Goal: Use online tool/utility: Use online tool/utility

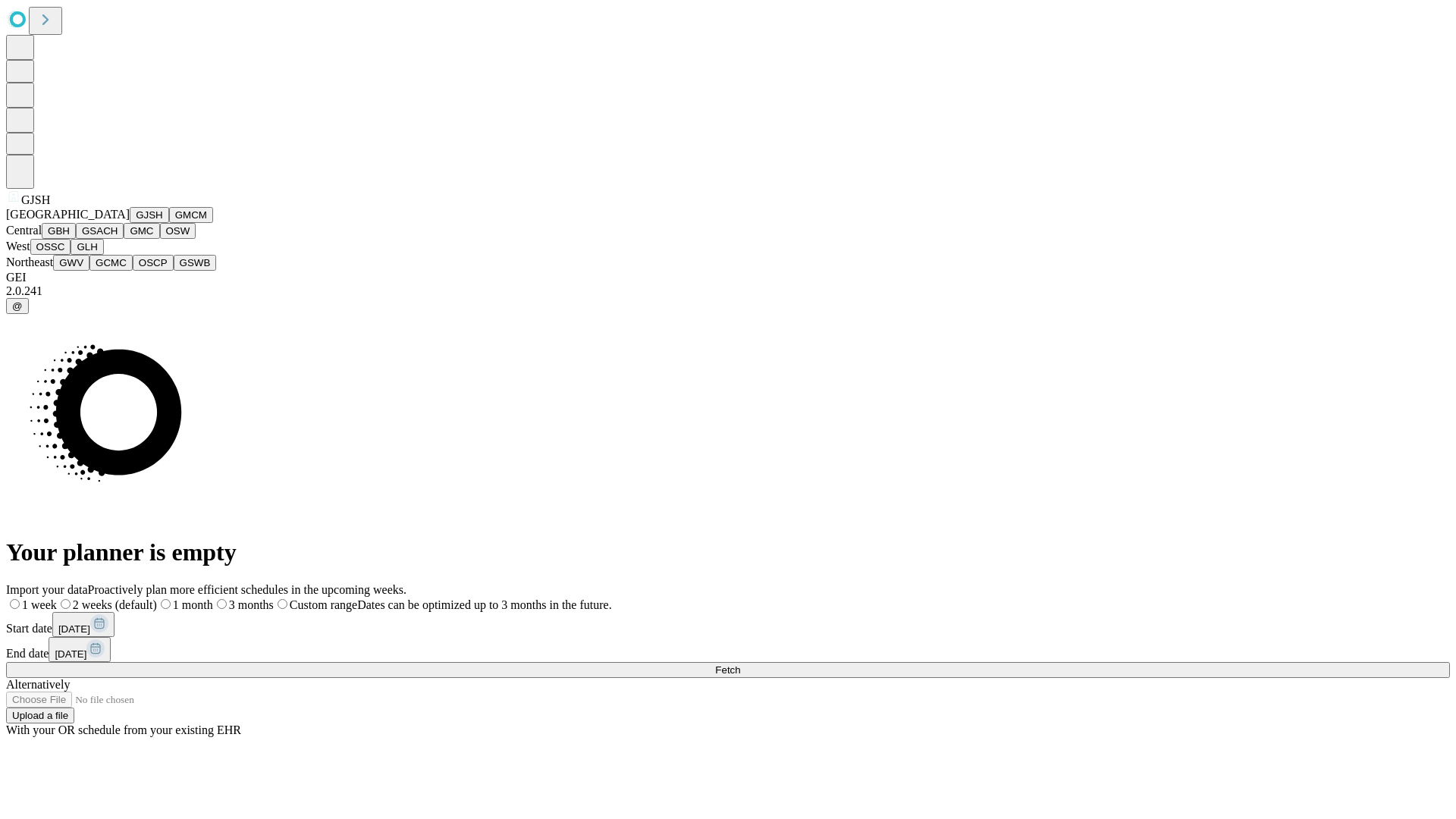
click at [130, 223] on button "GJSH" at bounding box center [149, 214] width 39 height 16
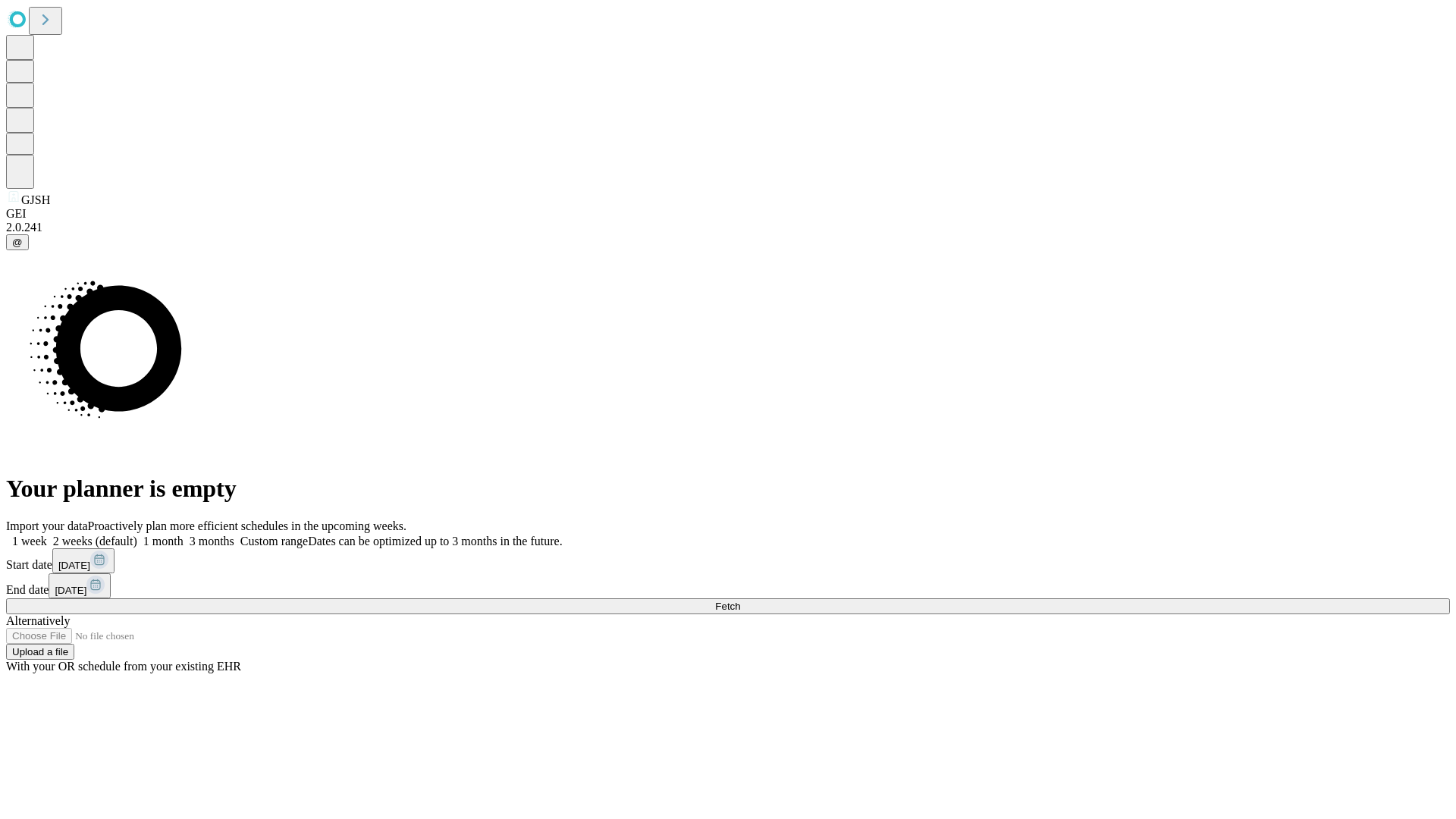
click at [47, 534] on label "1 week" at bounding box center [26, 541] width 41 height 13
click at [740, 601] on span "Fetch" at bounding box center [727, 606] width 25 height 11
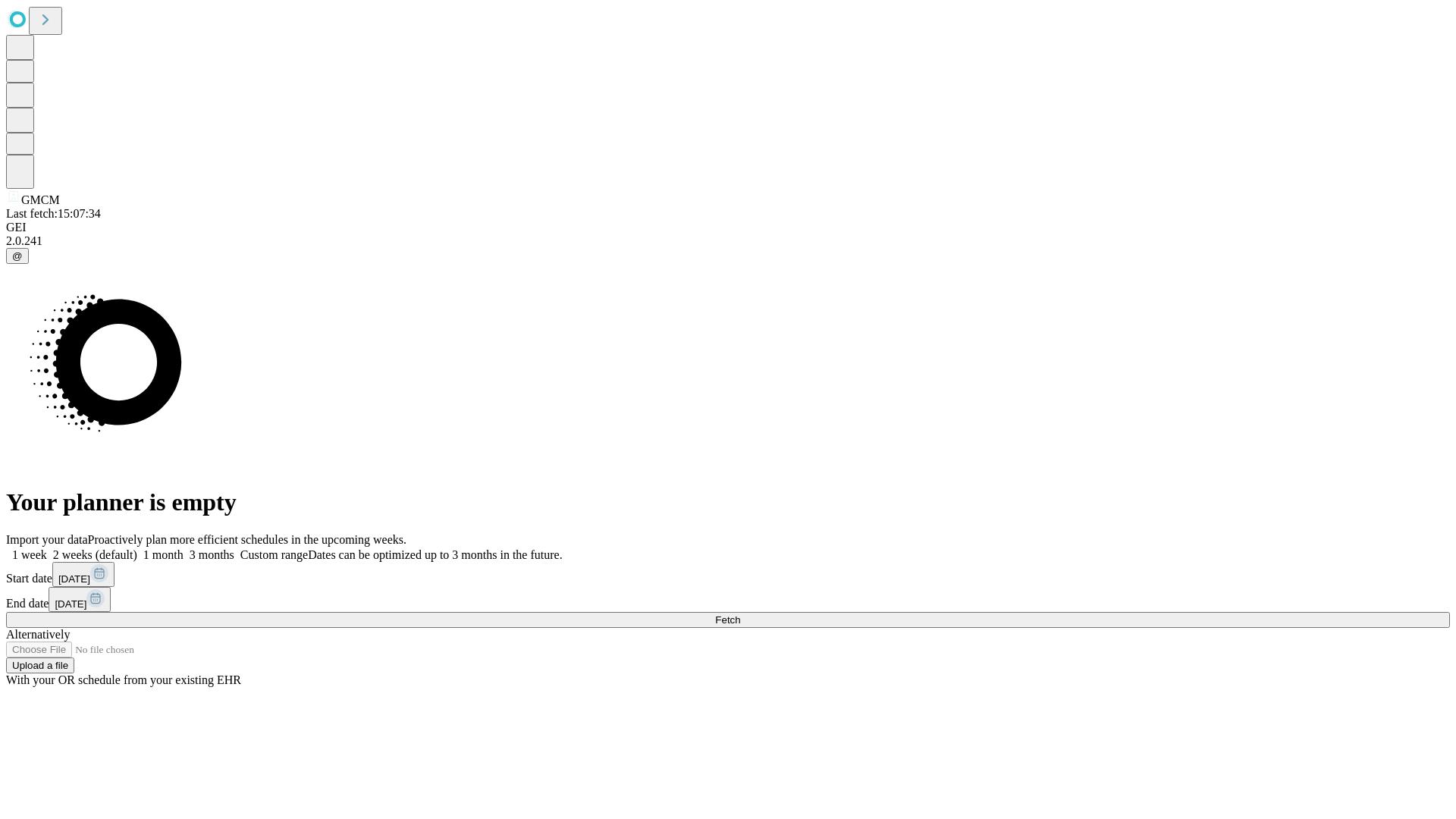
click at [47, 548] on label "1 week" at bounding box center [26, 555] width 41 height 13
click at [740, 614] on span "Fetch" at bounding box center [727, 620] width 25 height 11
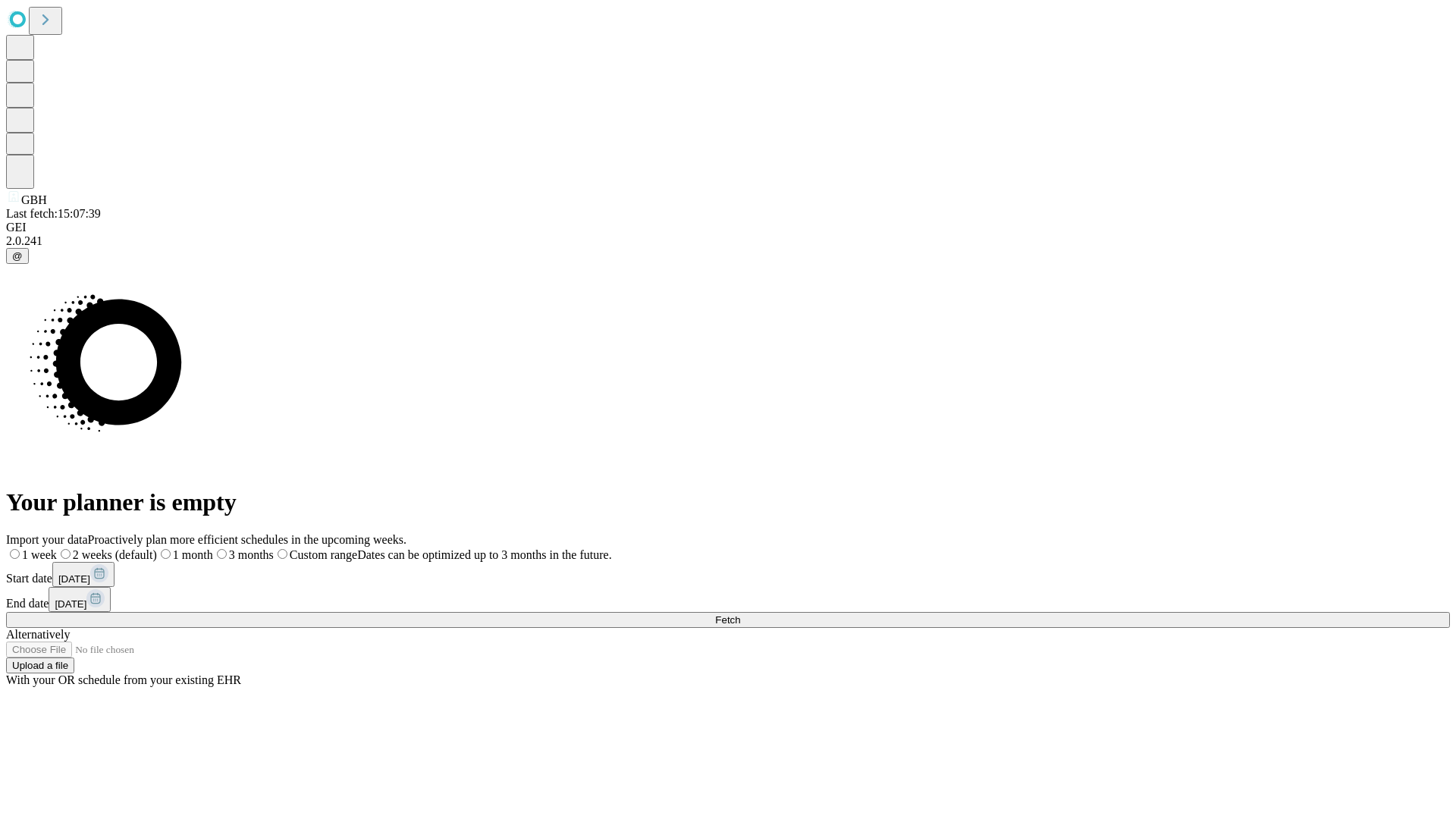
click at [57, 548] on label "1 week" at bounding box center [31, 555] width 51 height 13
click at [740, 614] on span "Fetch" at bounding box center [727, 620] width 25 height 11
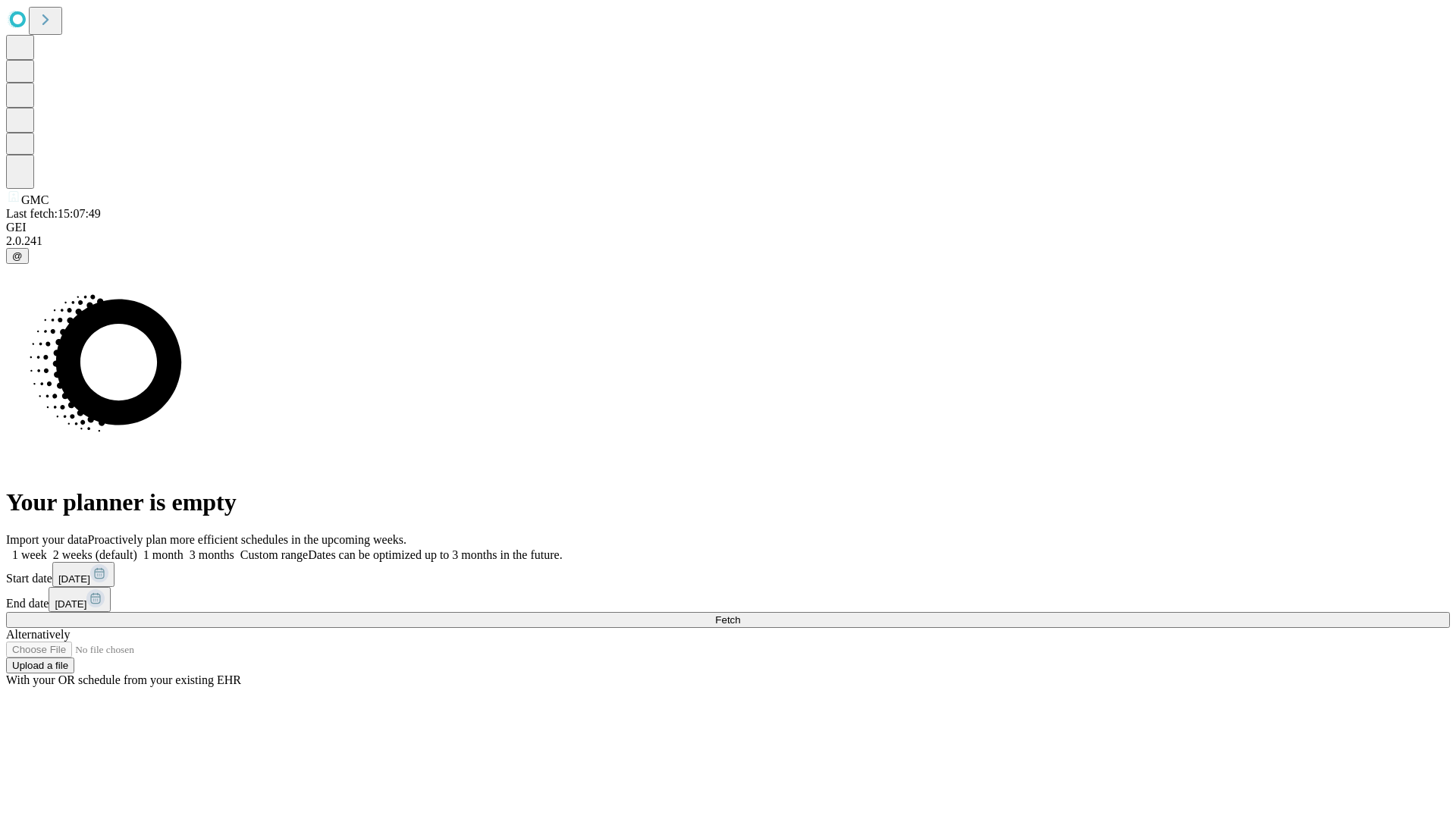
click at [47, 548] on label "1 week" at bounding box center [26, 555] width 41 height 13
click at [740, 614] on span "Fetch" at bounding box center [727, 620] width 25 height 11
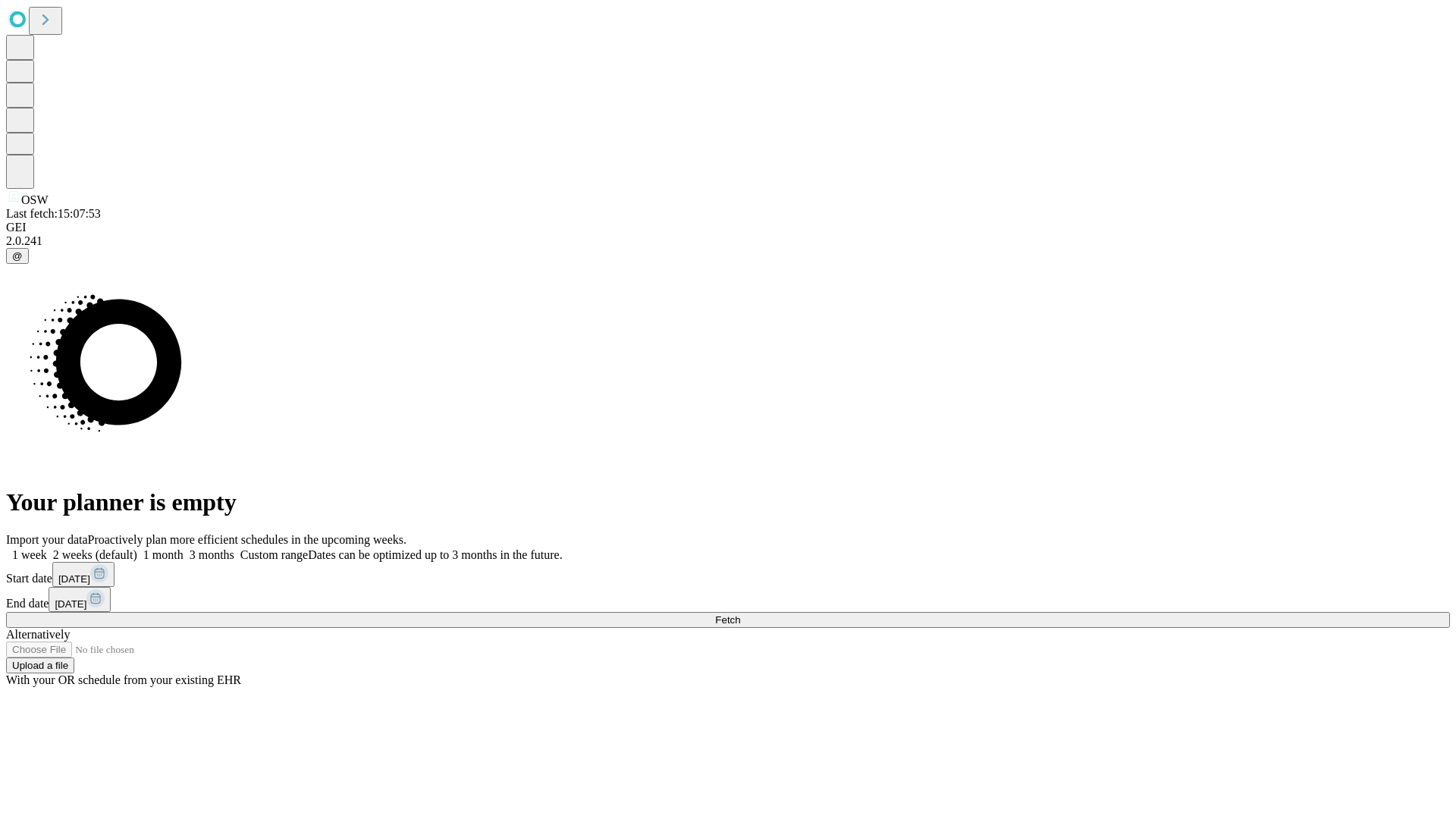
click at [47, 548] on label "1 week" at bounding box center [26, 555] width 41 height 13
click at [740, 614] on span "Fetch" at bounding box center [727, 620] width 25 height 11
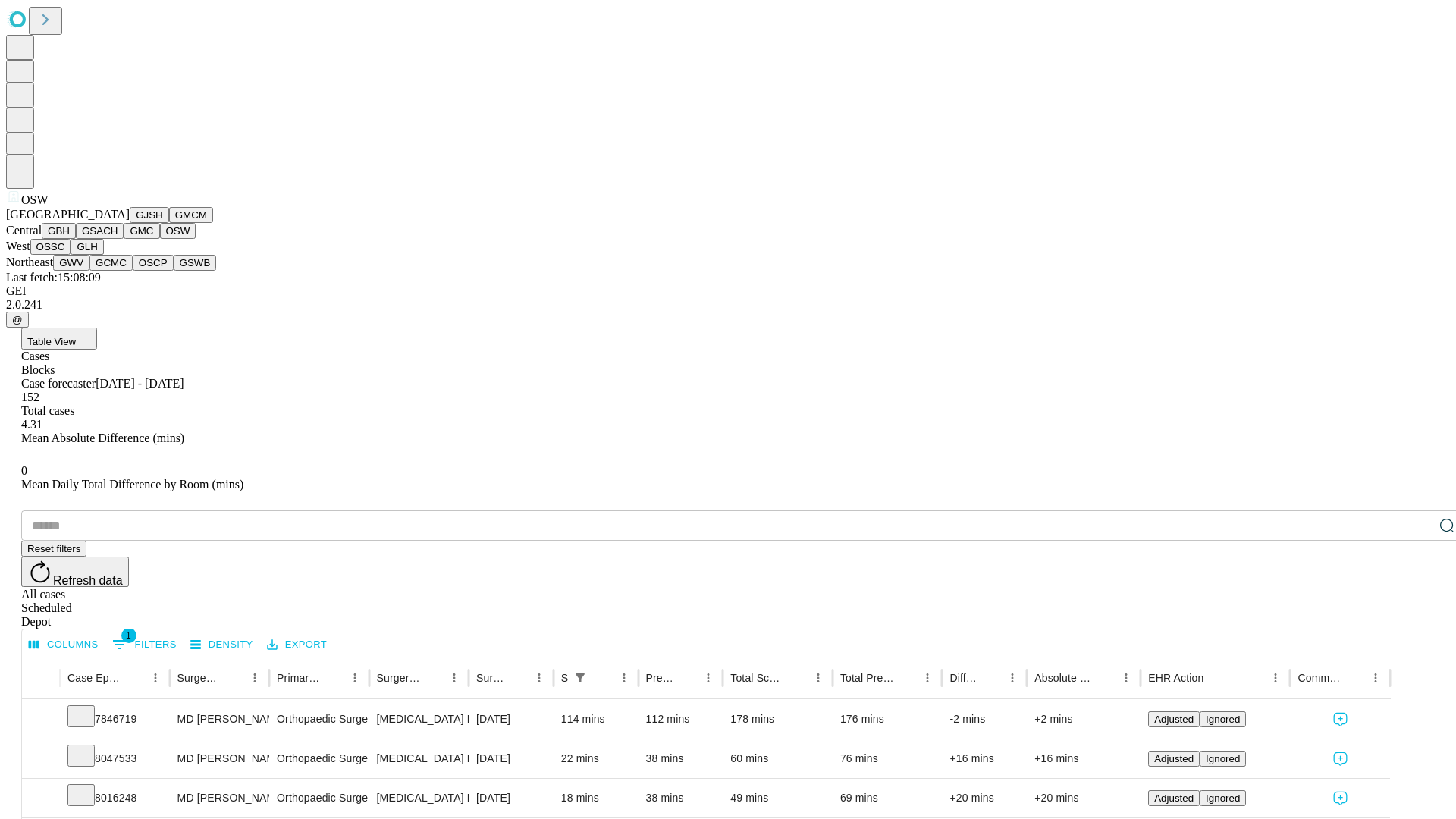
click at [71, 254] on button "OSSC" at bounding box center [51, 246] width 41 height 16
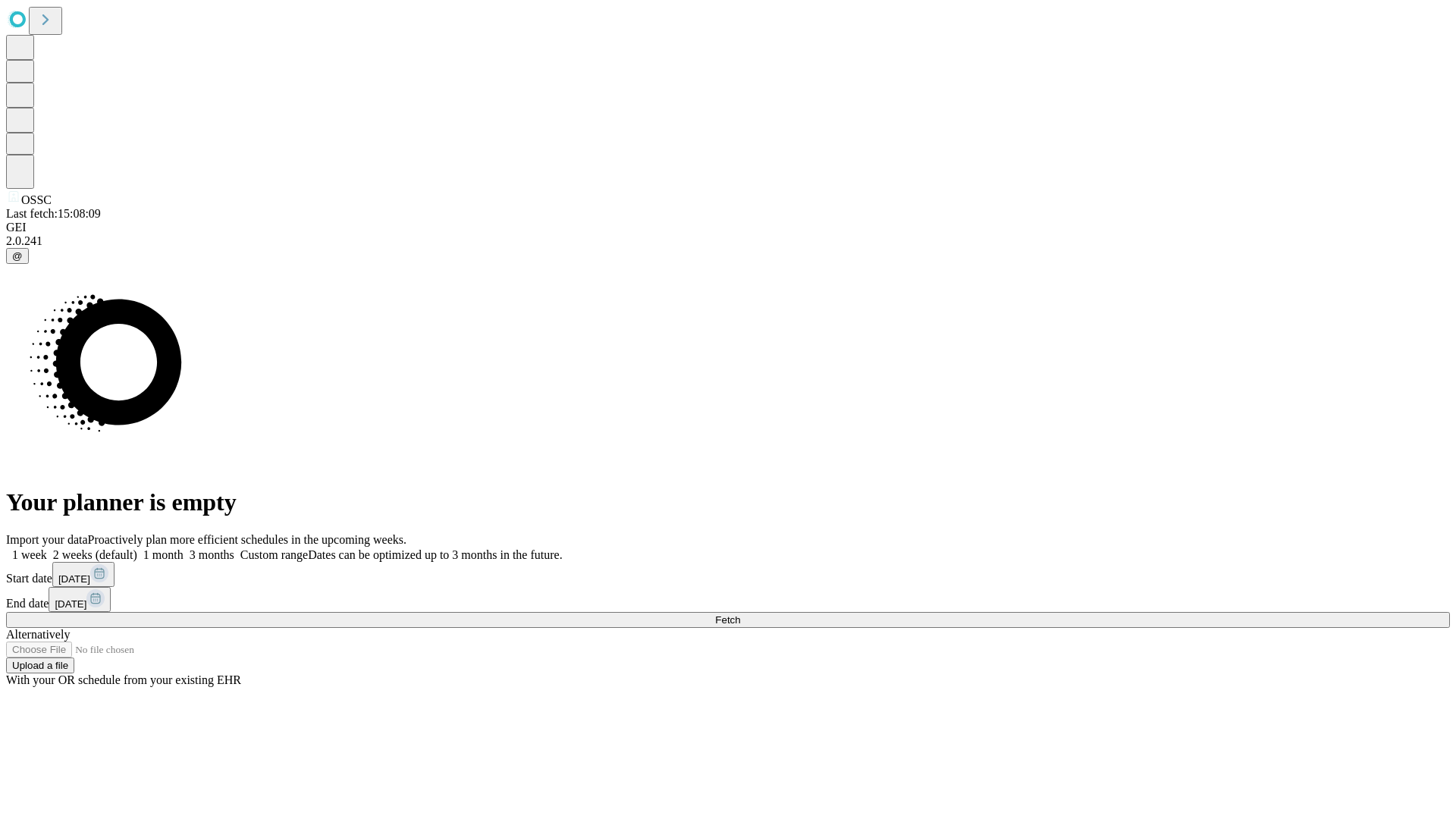
click at [47, 548] on label "1 week" at bounding box center [26, 555] width 41 height 13
click at [740, 614] on span "Fetch" at bounding box center [727, 620] width 25 height 11
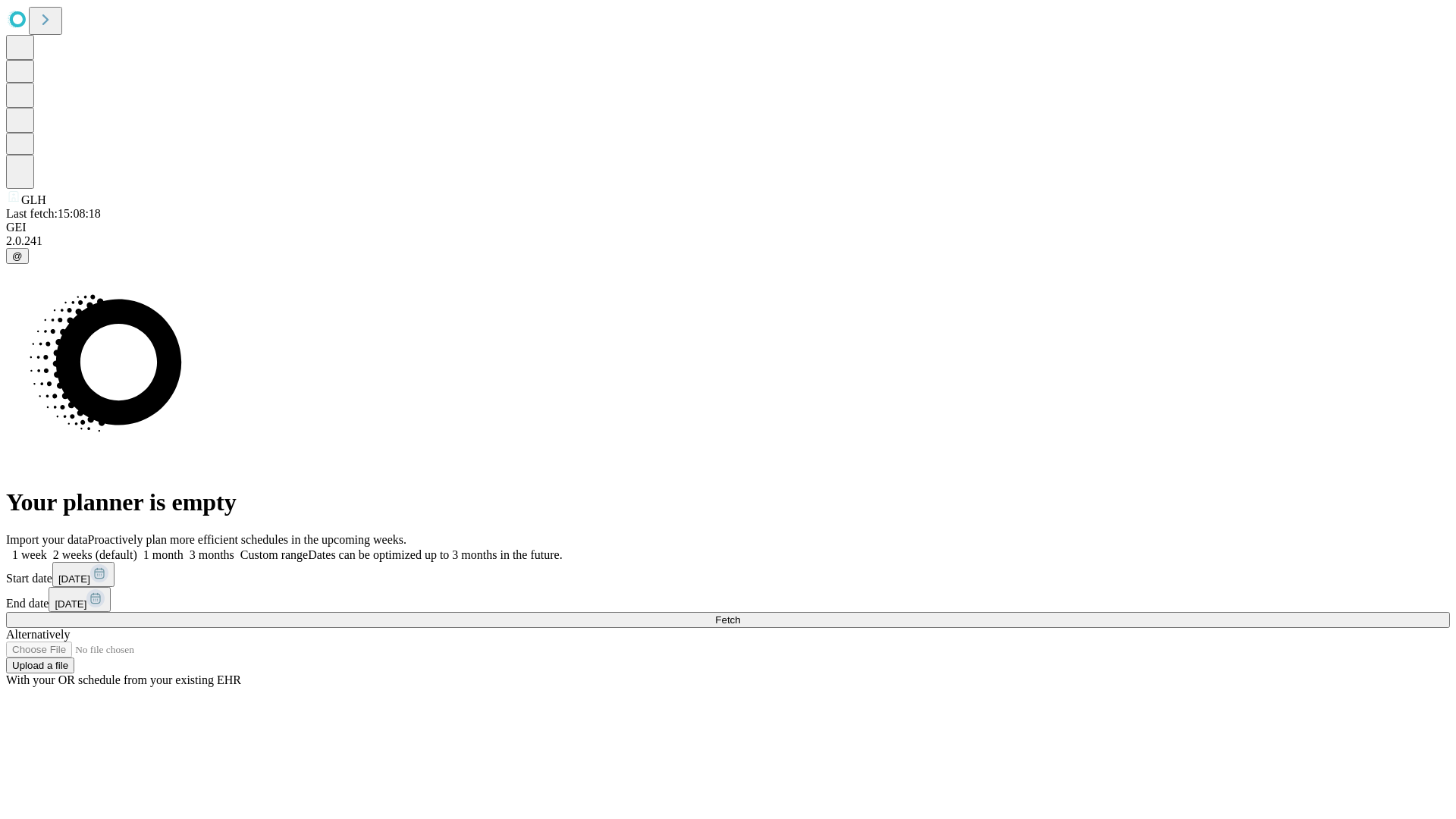
click at [47, 548] on label "1 week" at bounding box center [26, 555] width 41 height 13
click at [740, 614] on span "Fetch" at bounding box center [727, 620] width 25 height 11
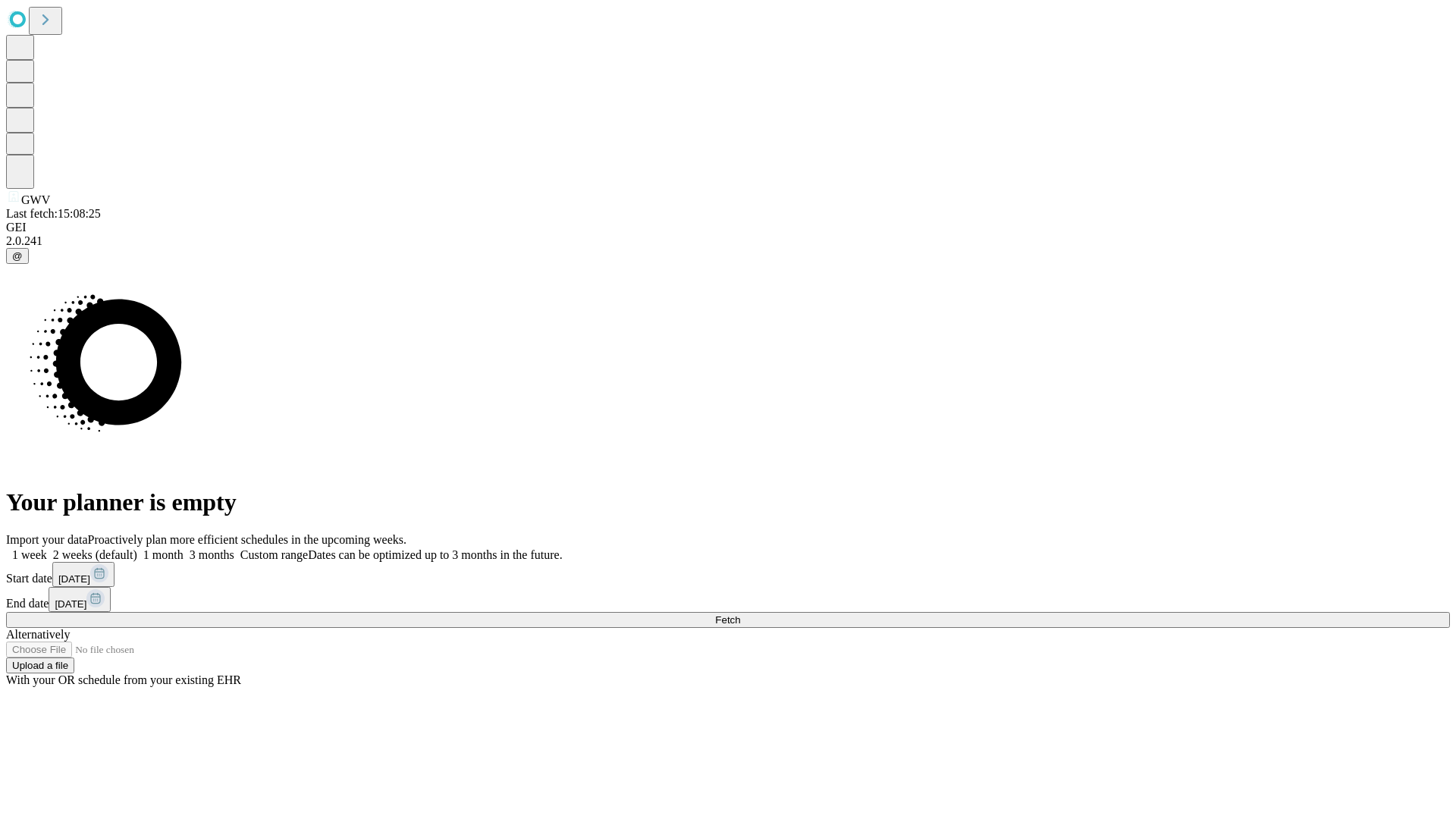
click at [47, 548] on label "1 week" at bounding box center [26, 555] width 41 height 13
click at [740, 614] on span "Fetch" at bounding box center [727, 620] width 25 height 11
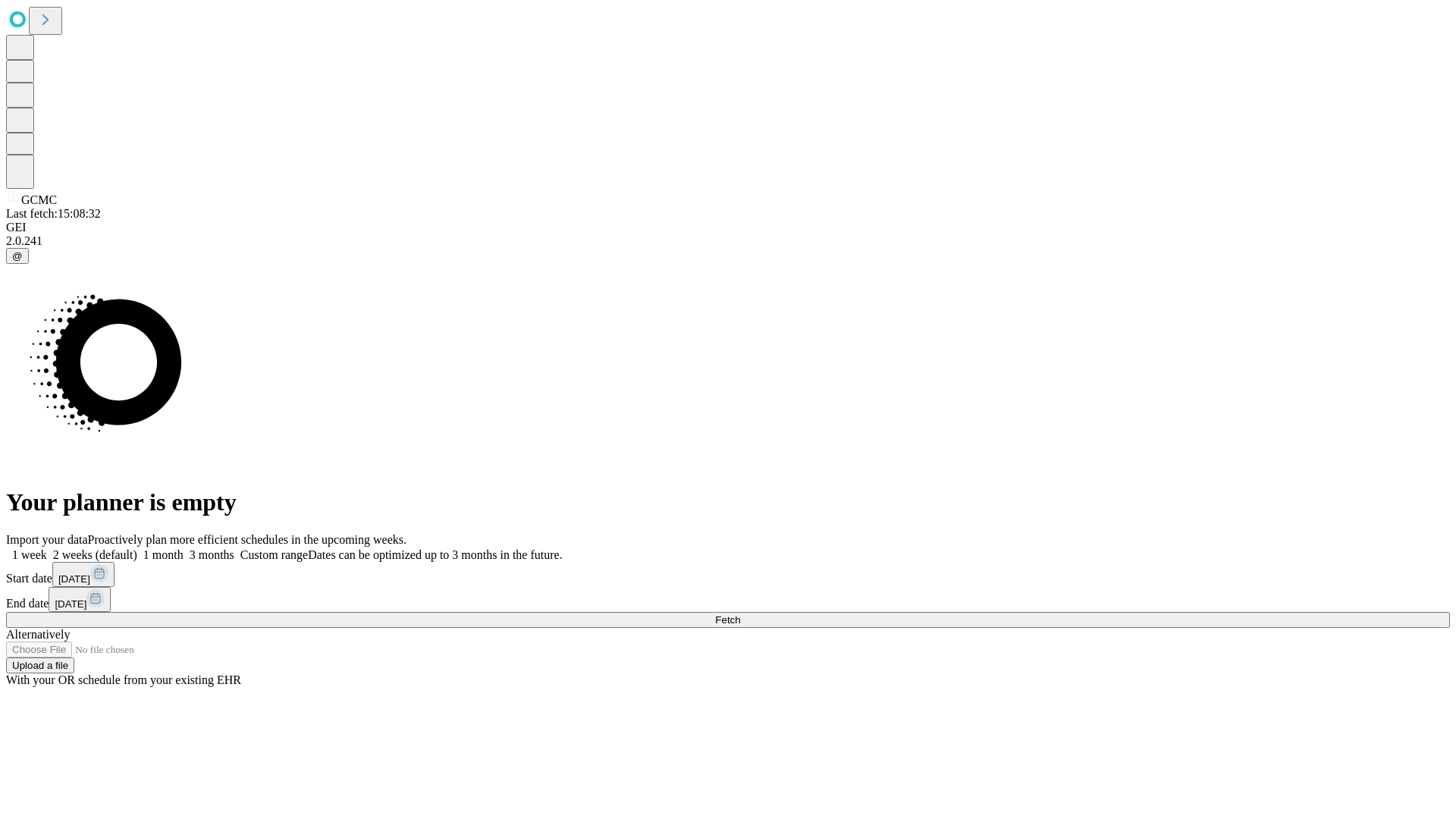
click at [47, 548] on label "1 week" at bounding box center [26, 555] width 41 height 13
click at [740, 614] on span "Fetch" at bounding box center [727, 620] width 25 height 11
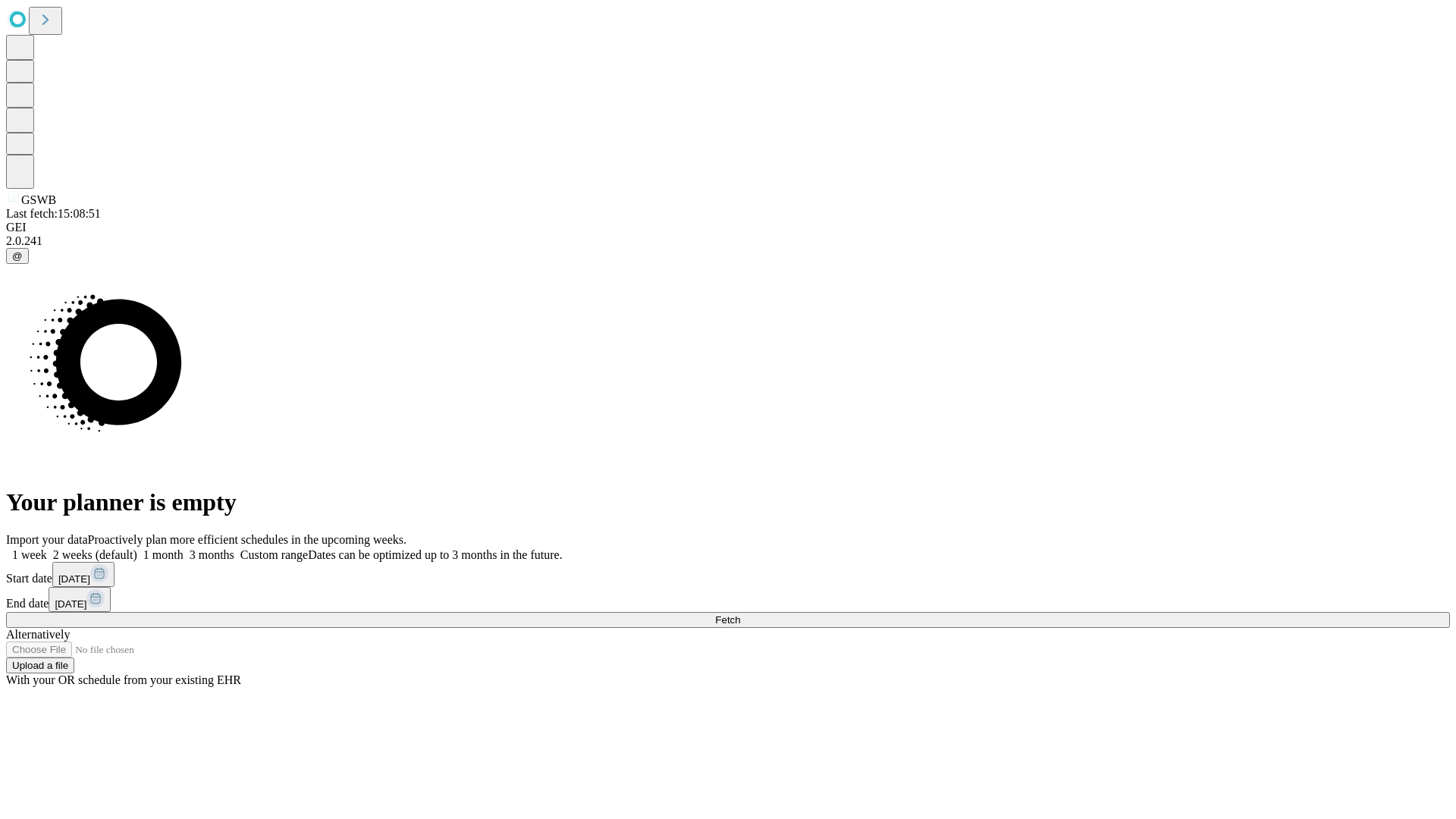
click at [47, 548] on label "1 week" at bounding box center [26, 555] width 41 height 13
click at [740, 614] on span "Fetch" at bounding box center [727, 620] width 25 height 11
